Goal: Find specific page/section: Find specific page/section

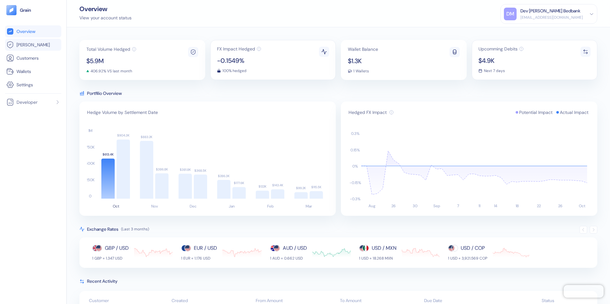
click at [25, 48] on span "[PERSON_NAME]" at bounding box center [33, 45] width 33 height 6
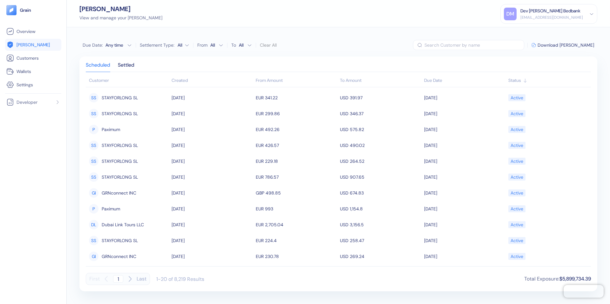
click at [118, 45] on div "Any time" at bounding box center [114, 45] width 19 height 6
click at [88, 56] on icon "Go to previous month" at bounding box center [88, 56] width 5 height 5
click at [90, 75] on button "1" at bounding box center [90, 76] width 8 height 8
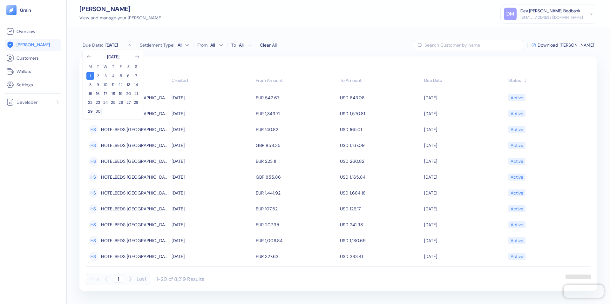
click at [98, 112] on button "30" at bounding box center [98, 112] width 8 height 8
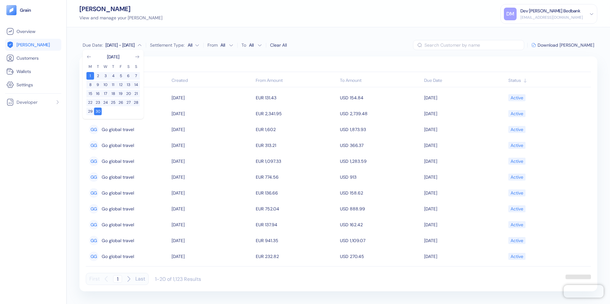
click at [177, 59] on div "Scheduled Settled Customer Created From Amount To Amount Due Date Status GG Go …" at bounding box center [338, 174] width 518 height 235
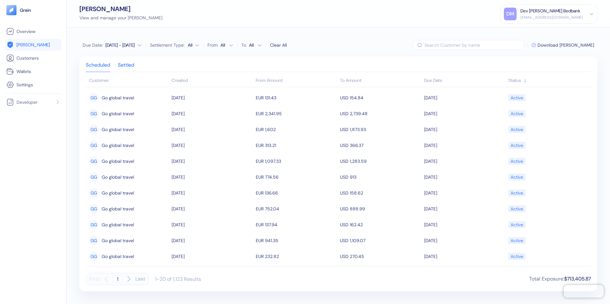
click at [125, 64] on div "Settled" at bounding box center [126, 67] width 17 height 9
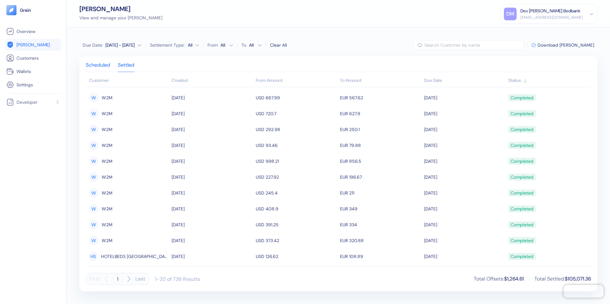
click at [100, 64] on div "Scheduled" at bounding box center [98, 67] width 24 height 9
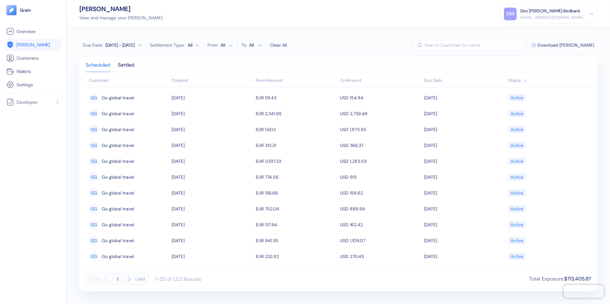
click at [137, 45] on button "Due Date : [DATE] - [DATE]" at bounding box center [112, 45] width 59 height 6
click at [93, 74] on button "1" at bounding box center [90, 76] width 8 height 8
click at [129, 44] on icon "button" at bounding box center [129, 45] width 5 height 5
drag, startPoint x: 107, startPoint y: 74, endPoint x: 109, endPoint y: 78, distance: 4.3
click at [107, 74] on button "1" at bounding box center [106, 76] width 8 height 8
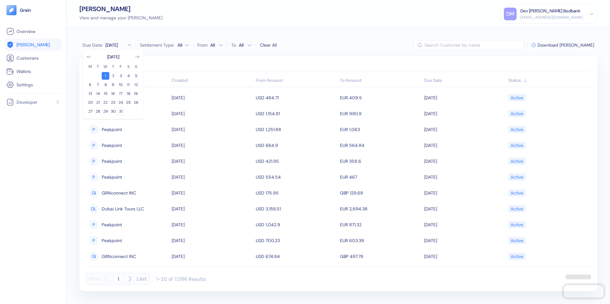
click at [121, 112] on button "31" at bounding box center [121, 112] width 8 height 8
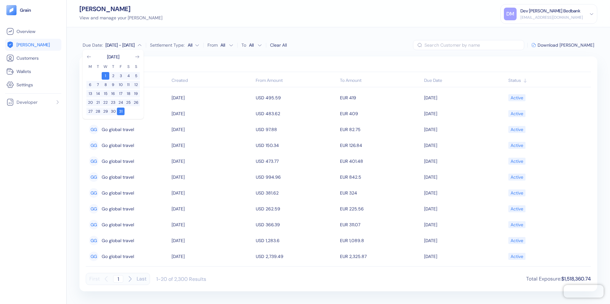
click at [188, 62] on div "Scheduled Settled Customer Created From Amount To Amount Due Date Status GG Go …" at bounding box center [338, 174] width 518 height 235
click at [126, 66] on div "Settled" at bounding box center [126, 67] width 17 height 9
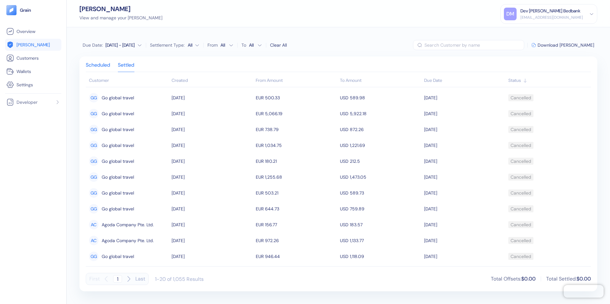
click at [100, 65] on div "Scheduled" at bounding box center [98, 67] width 24 height 9
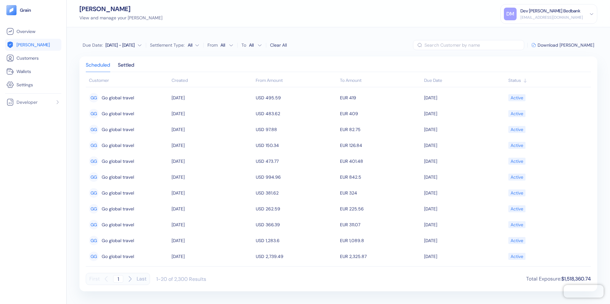
click at [140, 45] on icon "button" at bounding box center [139, 45] width 5 height 5
click at [102, 74] on button "1" at bounding box center [106, 76] width 8 height 8
click at [88, 58] on icon "Go to previous month" at bounding box center [88, 56] width 5 height 5
drag, startPoint x: 91, startPoint y: 76, endPoint x: 91, endPoint y: 82, distance: 5.5
click at [91, 76] on button "1" at bounding box center [90, 76] width 8 height 8
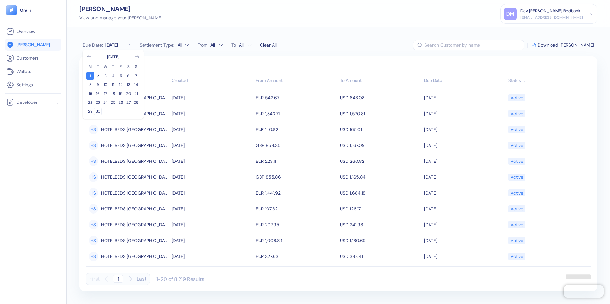
click at [100, 112] on button "30" at bounding box center [98, 112] width 8 height 8
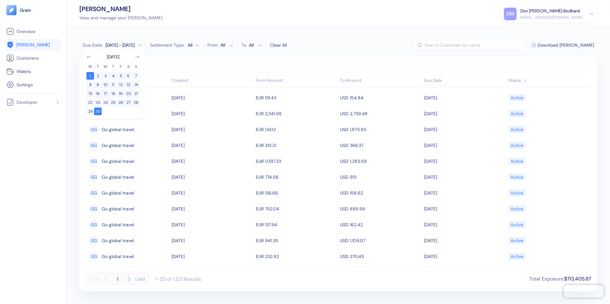
click at [125, 31] on div "Due Date : [DATE] - Sep [DATE] M T W T F S S 1 2 3 4 5 6 7 8 9 10 11 12 13 14 1…" at bounding box center [338, 165] width 543 height 277
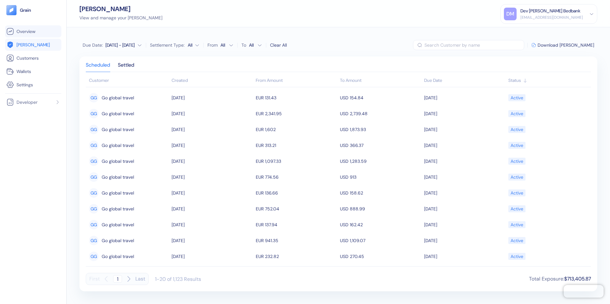
click at [30, 31] on span "Overview" at bounding box center [26, 31] width 19 height 6
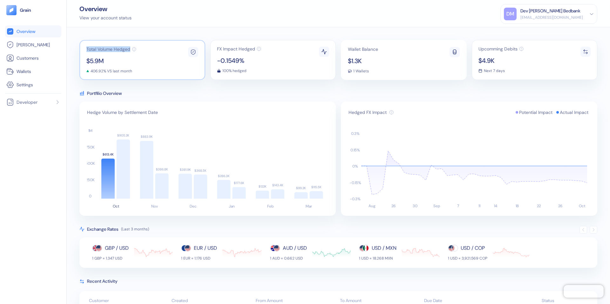
drag, startPoint x: 85, startPoint y: 47, endPoint x: 130, endPoint y: 49, distance: 45.5
click at [130, 49] on div "Total Volume Hedged $5.9M 406.92% VS last month" at bounding box center [142, 60] width 126 height 40
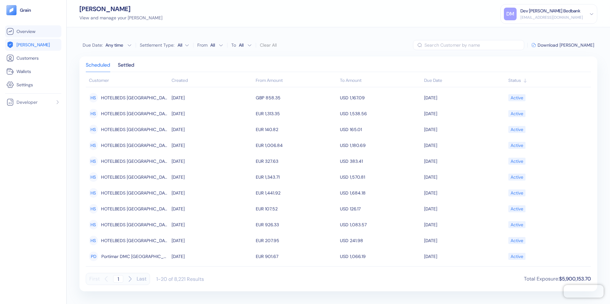
click at [21, 34] on span "Overview" at bounding box center [26, 31] width 19 height 6
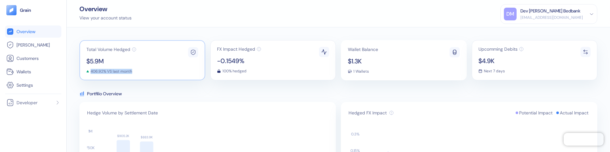
drag, startPoint x: 134, startPoint y: 74, endPoint x: 85, endPoint y: 73, distance: 49.6
click at [85, 73] on div "Total Volume Hedged $5.9M 406.92% VS last month" at bounding box center [142, 60] width 126 height 40
click at [24, 45] on span "[PERSON_NAME]" at bounding box center [33, 45] width 33 height 6
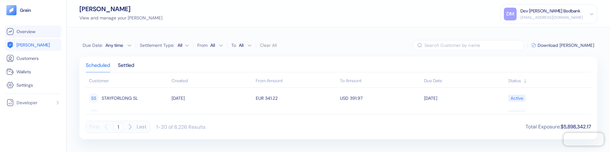
click at [34, 31] on span "Overview" at bounding box center [26, 31] width 19 height 6
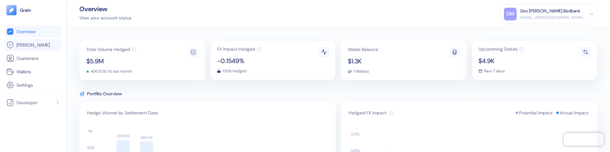
click at [36, 46] on link "[PERSON_NAME]" at bounding box center [33, 45] width 54 height 8
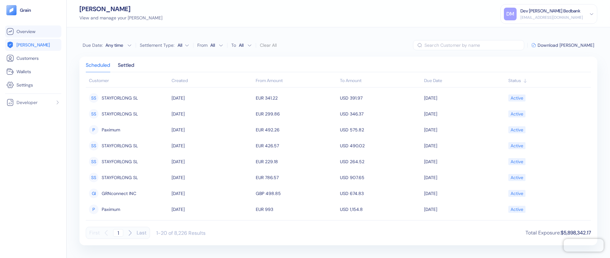
click at [25, 32] on span "Overview" at bounding box center [26, 31] width 19 height 6
